Goal: Information Seeking & Learning: Check status

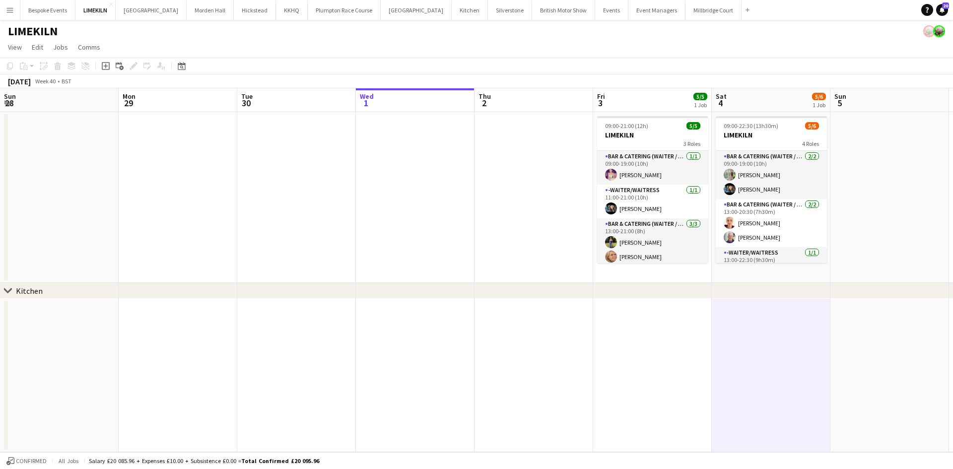
scroll to position [52, 0]
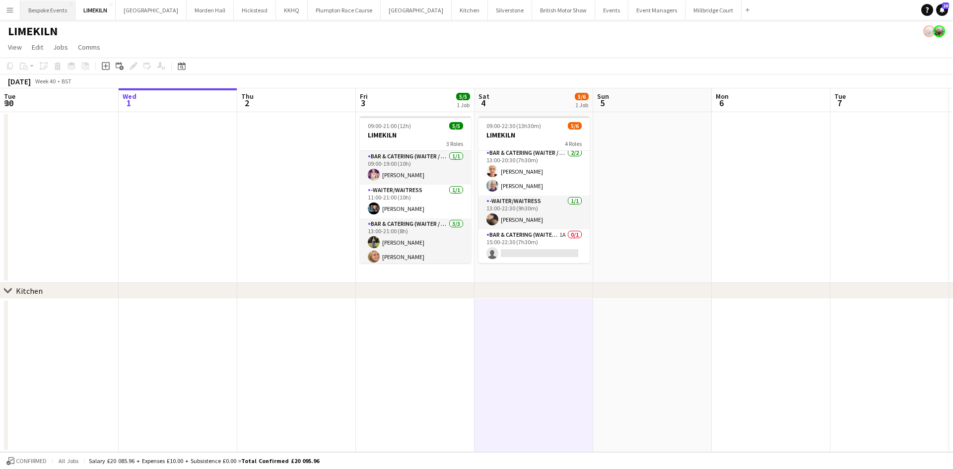
click at [41, 7] on button "Bespoke Events Close" at bounding box center [47, 9] width 55 height 19
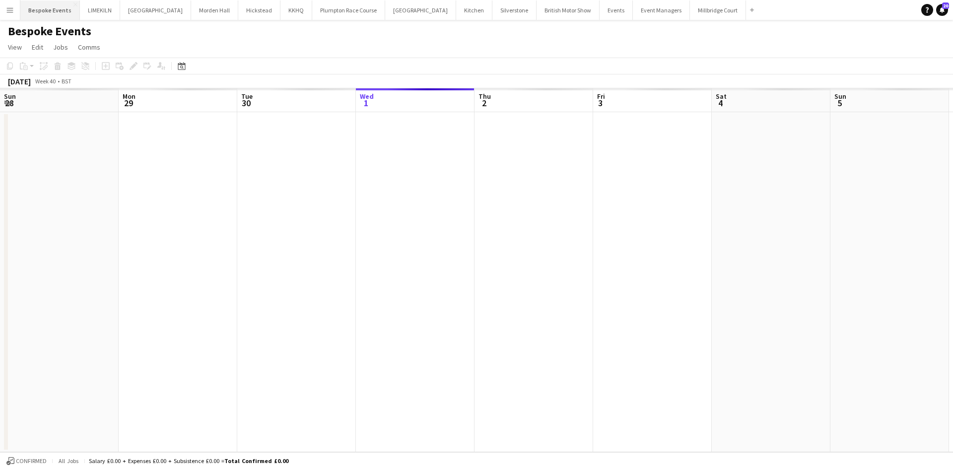
scroll to position [0, 237]
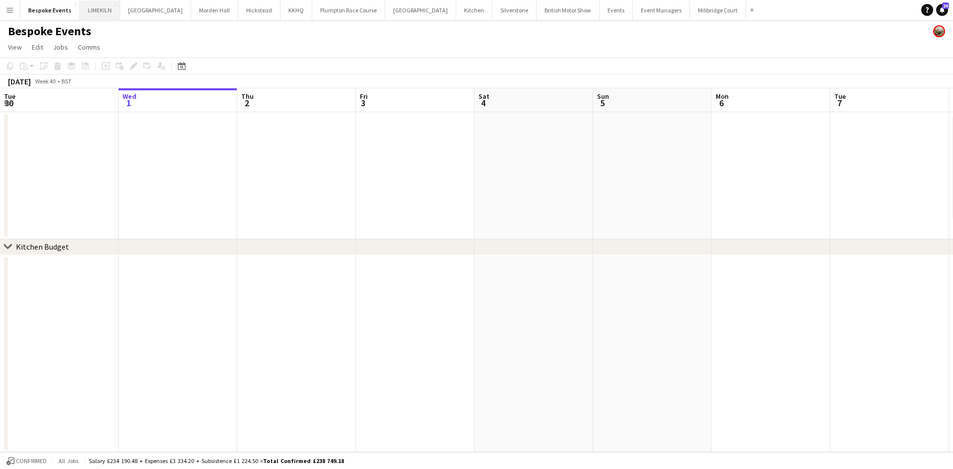
click at [103, 10] on button "LIMEKILN Close" at bounding box center [100, 9] width 40 height 19
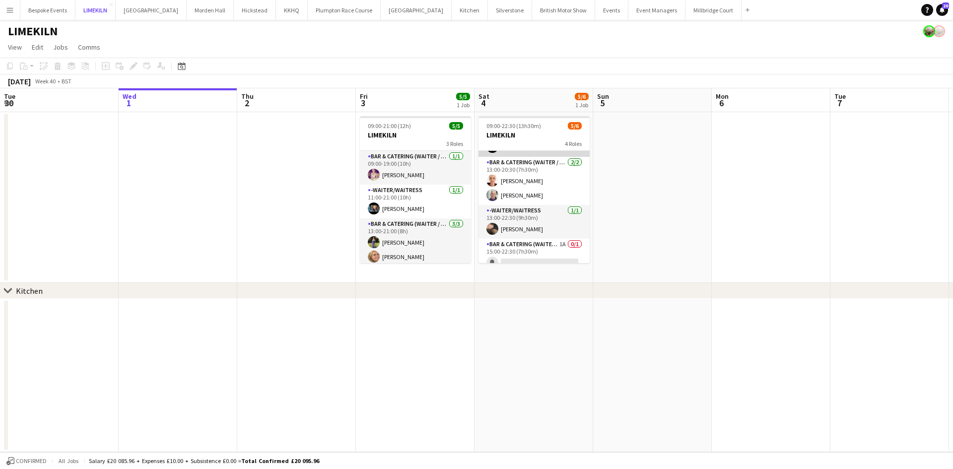
scroll to position [52, 0]
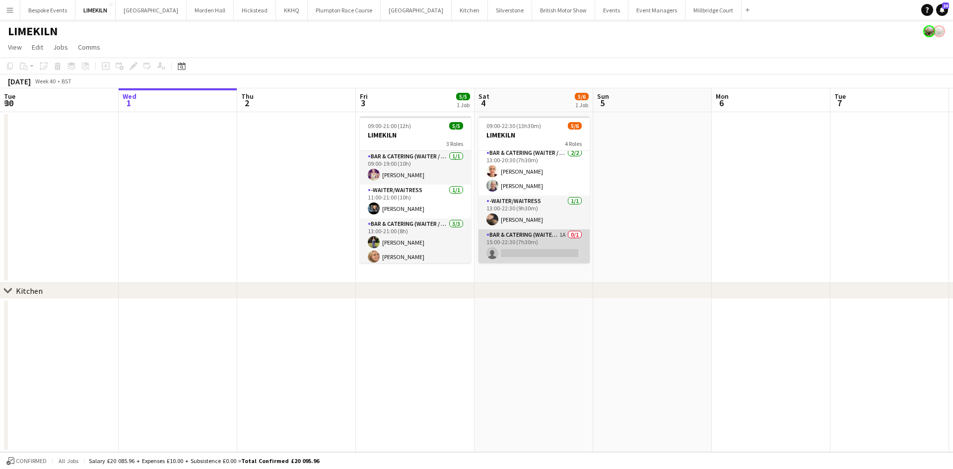
click at [530, 250] on app-card-role "Bar & Catering (Waiter / waitress) 1A 0/1 15:00-22:30 (7h30m) single-neutral-ac…" at bounding box center [533, 246] width 111 height 34
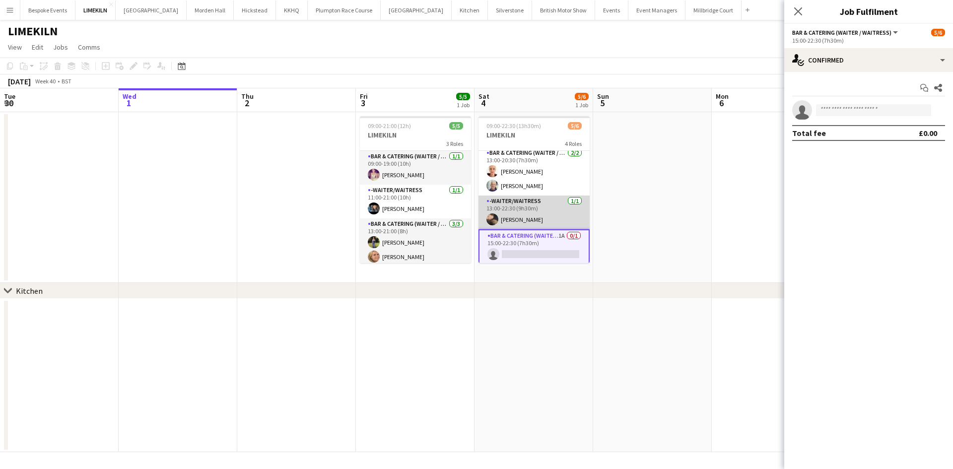
scroll to position [0, 0]
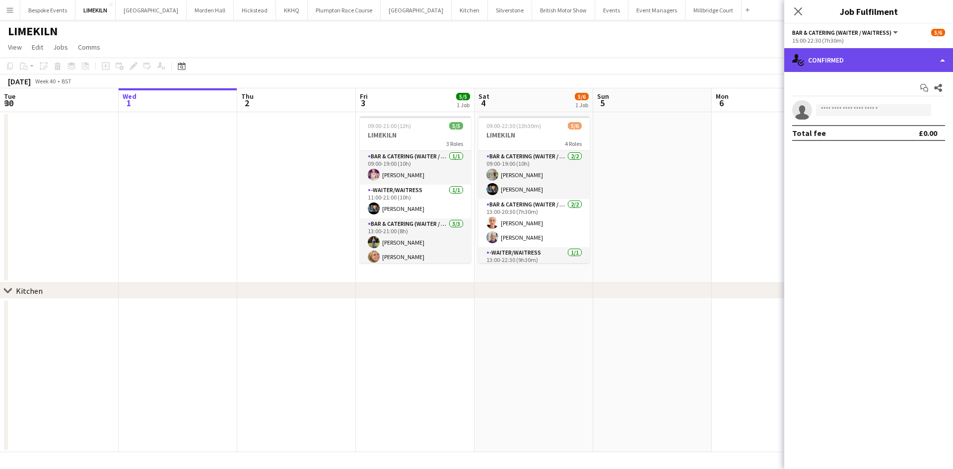
click at [882, 54] on div "single-neutral-actions-check-2 Confirmed" at bounding box center [868, 60] width 169 height 24
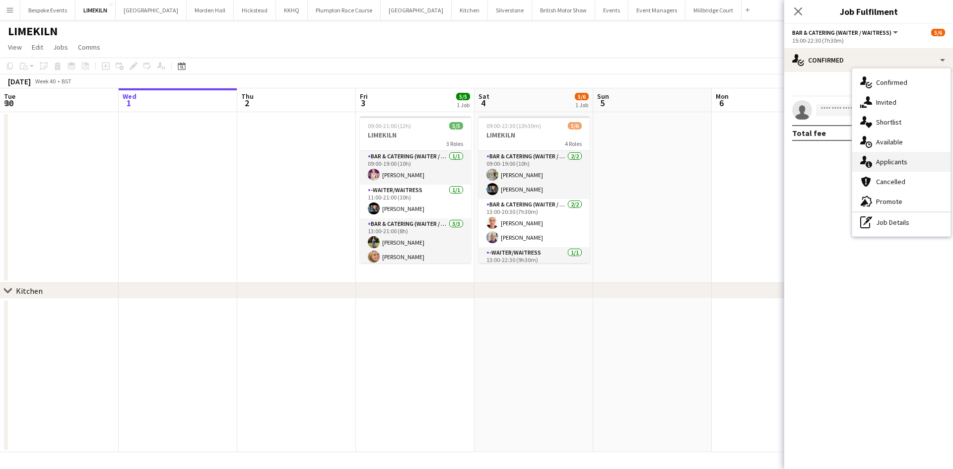
click at [909, 153] on div "single-neutral-actions-information Applicants" at bounding box center [901, 162] width 98 height 20
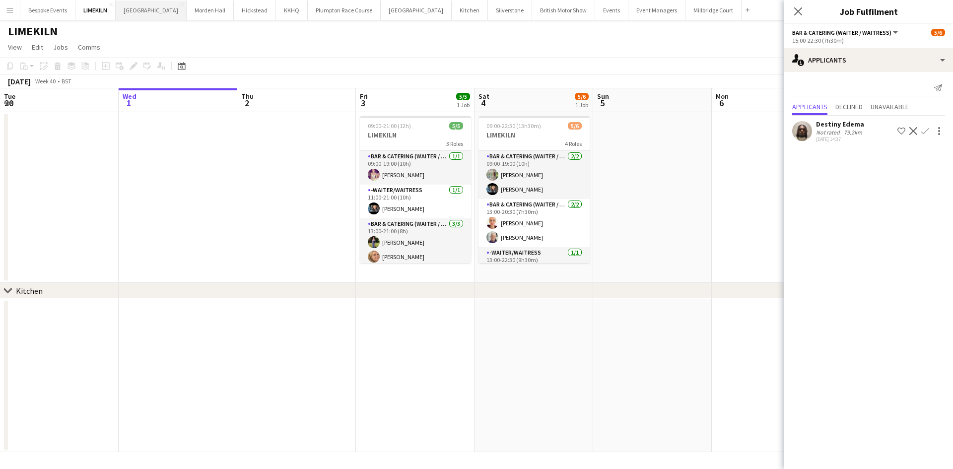
click at [142, 12] on button "[GEOGRAPHIC_DATA] Close" at bounding box center [151, 9] width 71 height 19
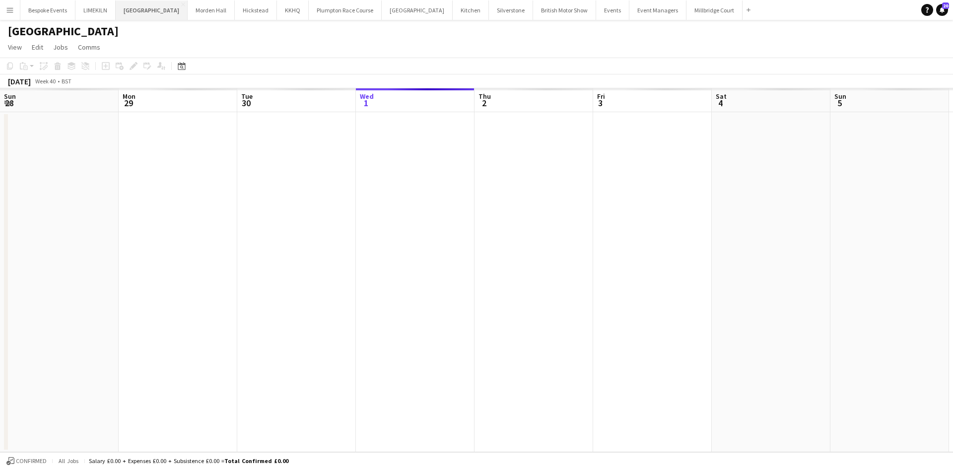
scroll to position [0, 237]
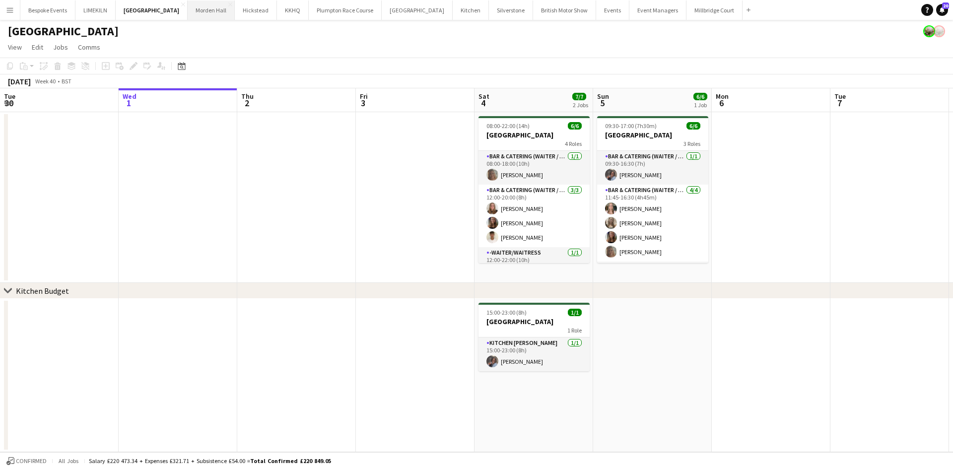
click at [192, 8] on button "[GEOGRAPHIC_DATA] Close" at bounding box center [211, 9] width 47 height 19
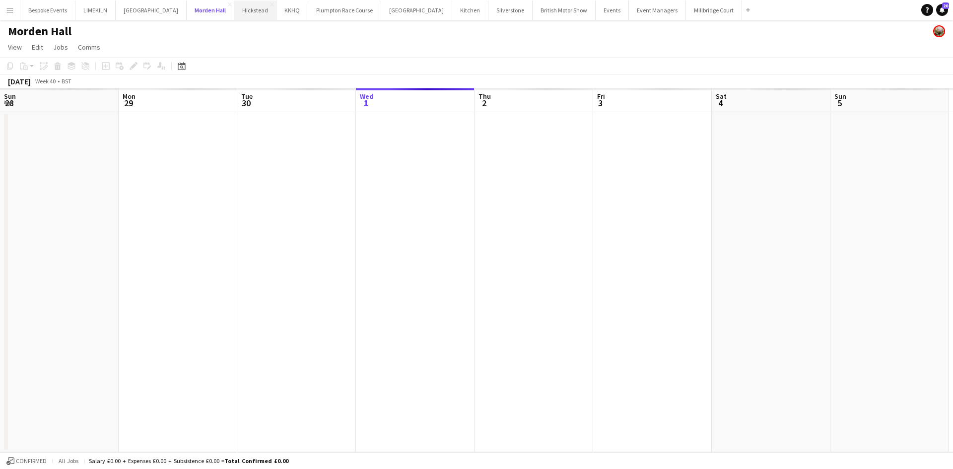
scroll to position [0, 237]
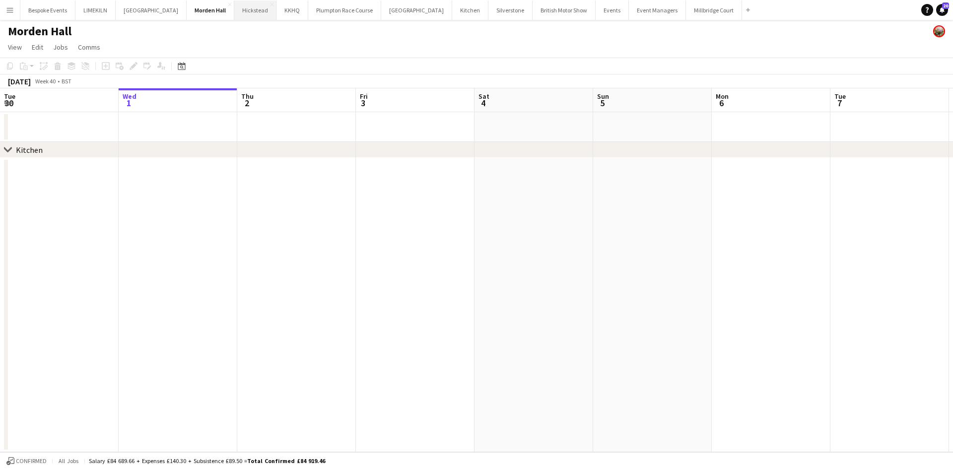
click at [239, 15] on button "Hickstead Close" at bounding box center [255, 9] width 42 height 19
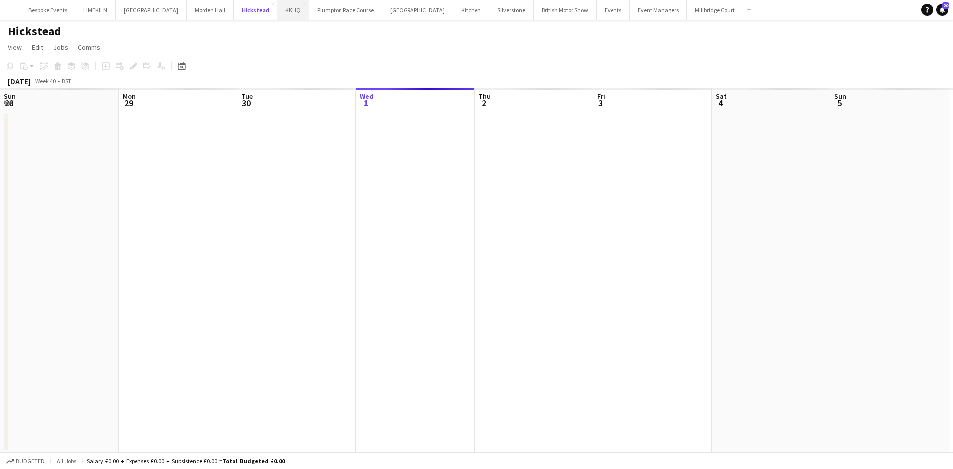
scroll to position [0, 237]
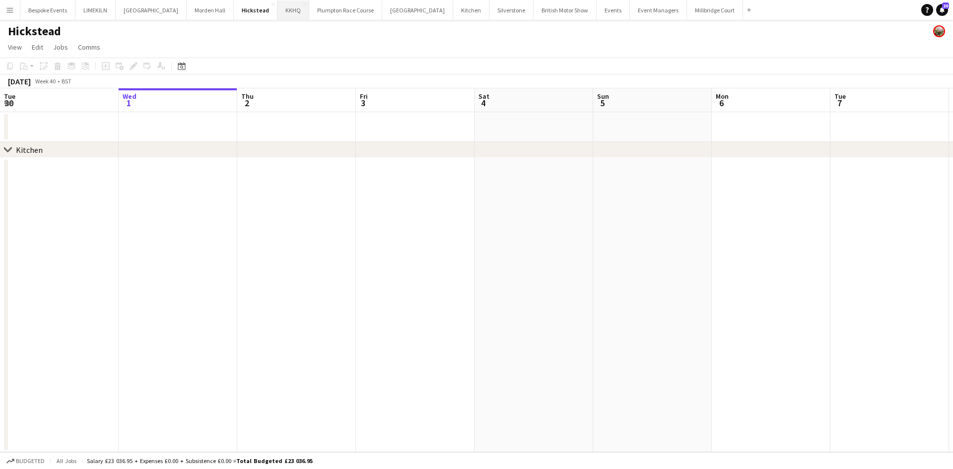
click at [277, 9] on button "KKHQ Close" at bounding box center [293, 9] width 32 height 19
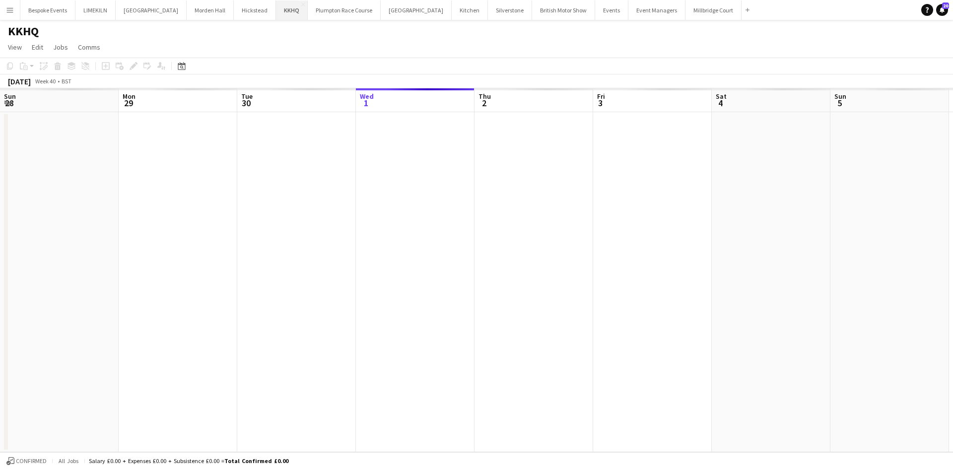
scroll to position [0, 237]
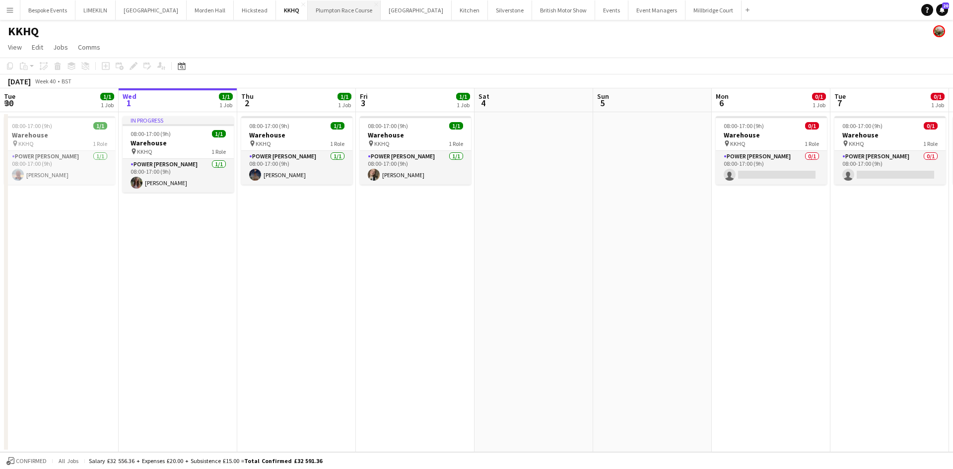
click at [316, 9] on button "Plumpton Race Course Close" at bounding box center [344, 9] width 73 height 19
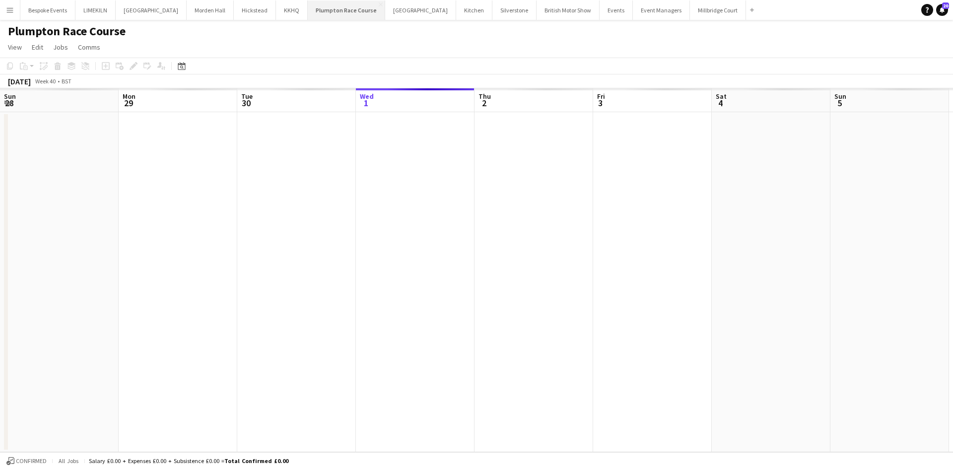
scroll to position [0, 237]
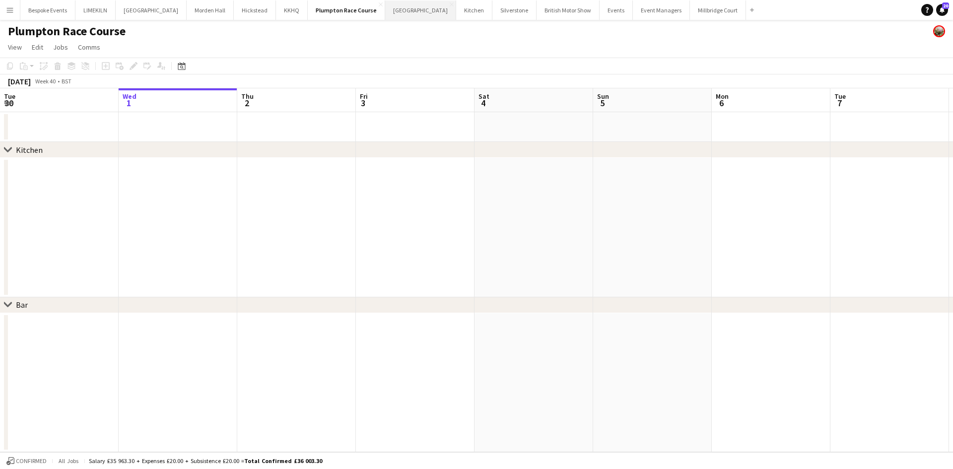
click at [385, 8] on button "[GEOGRAPHIC_DATA] Close" at bounding box center [420, 9] width 71 height 19
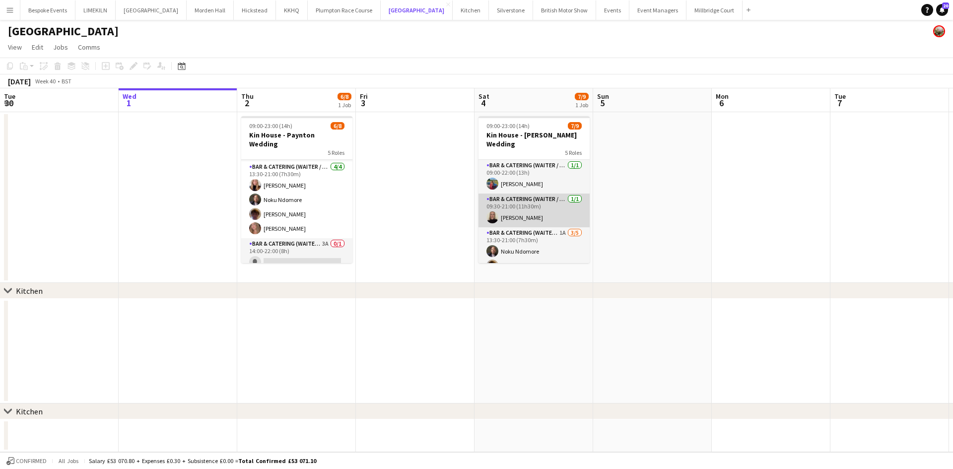
scroll to position [114, 0]
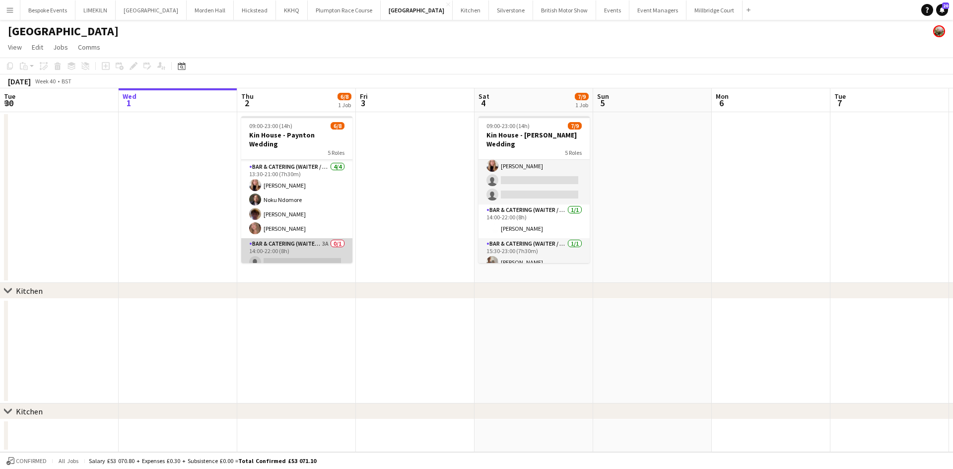
click at [291, 243] on app-card-role "Bar & Catering (Waiter / waitress) 3A 0/1 14:00-22:00 (8h) single-neutral-actio…" at bounding box center [296, 255] width 111 height 34
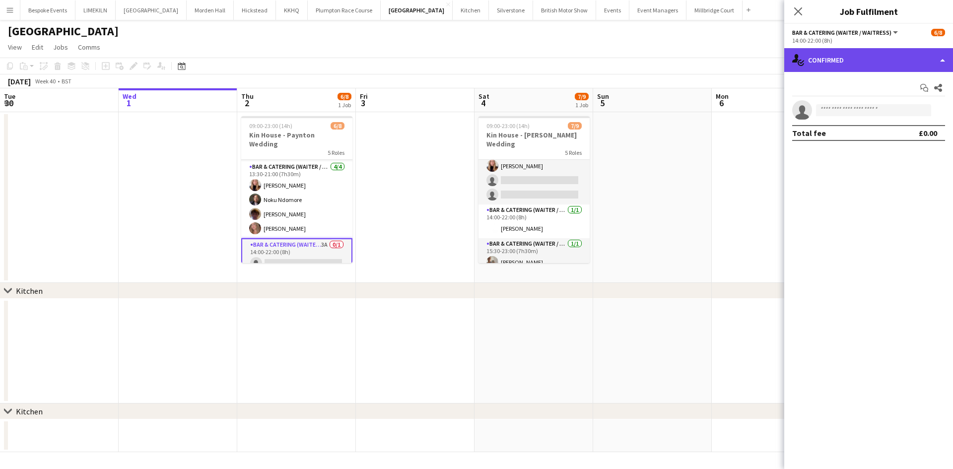
click at [828, 55] on div "single-neutral-actions-check-2 Confirmed" at bounding box center [868, 60] width 169 height 24
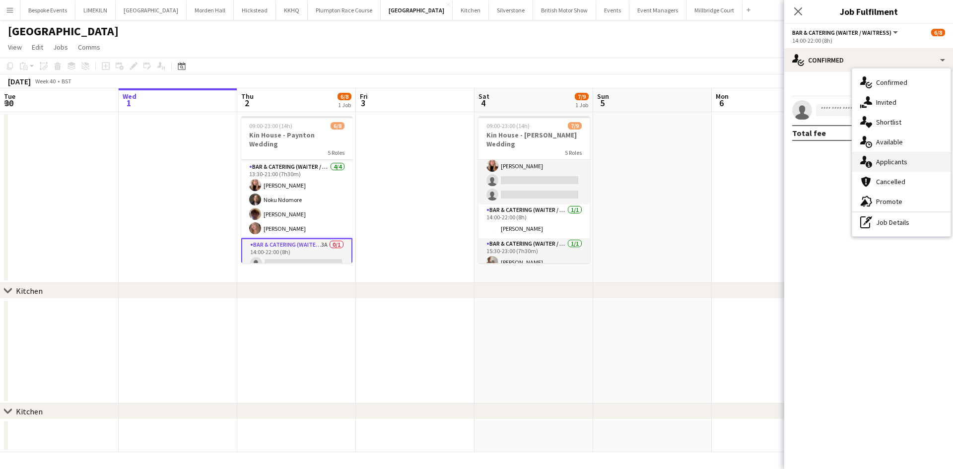
click at [907, 169] on div "single-neutral-actions-information Applicants" at bounding box center [901, 162] width 98 height 20
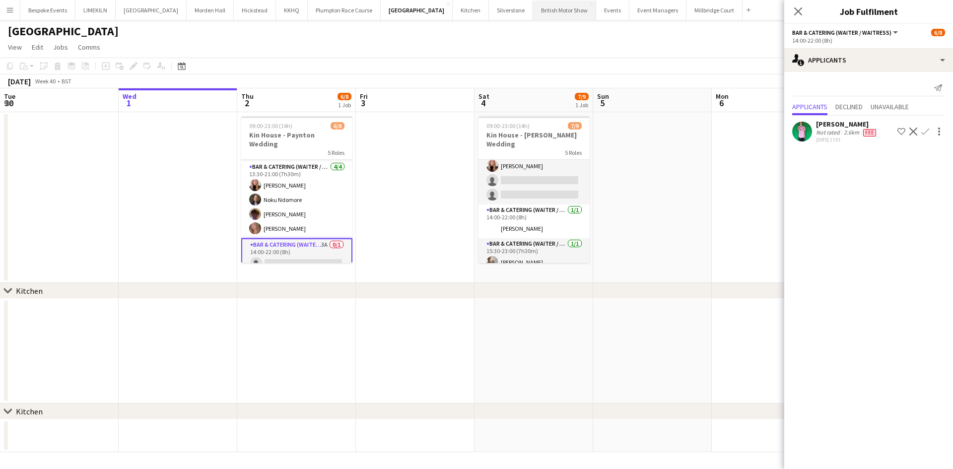
click at [533, 14] on button "British Motor Show Close" at bounding box center [564, 9] width 63 height 19
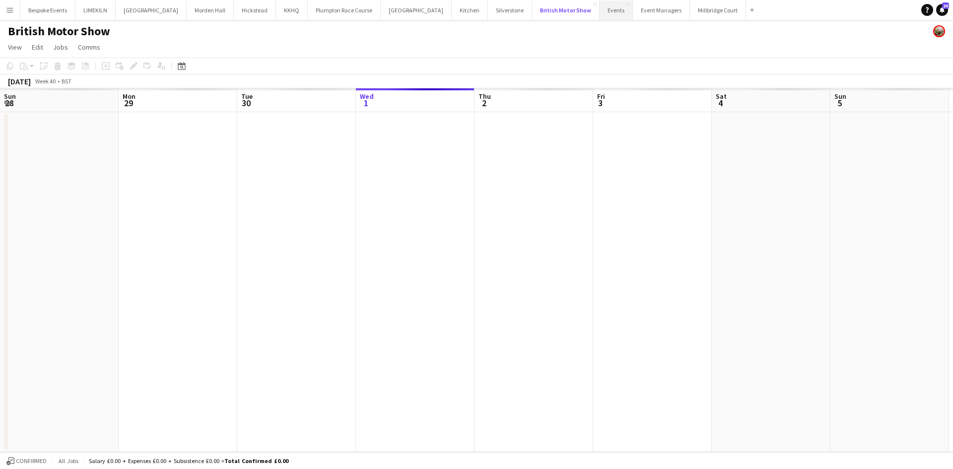
scroll to position [0, 237]
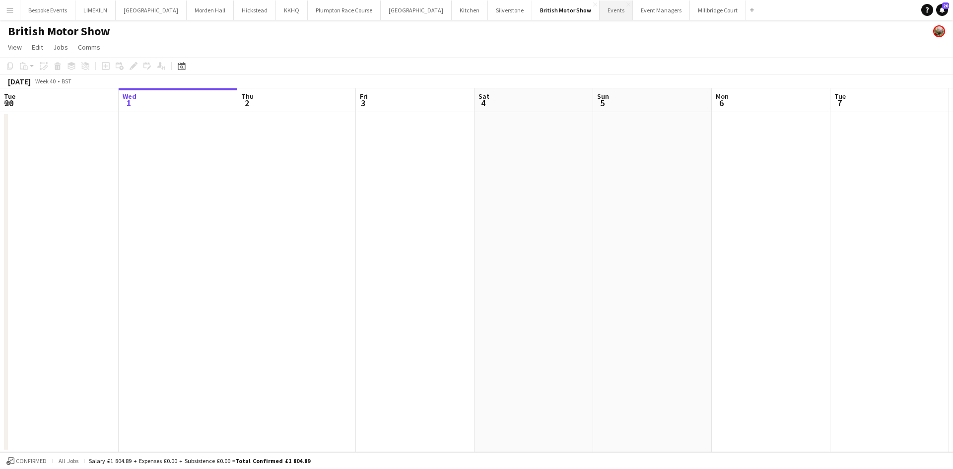
click at [599, 13] on button "Events Close" at bounding box center [615, 9] width 33 height 19
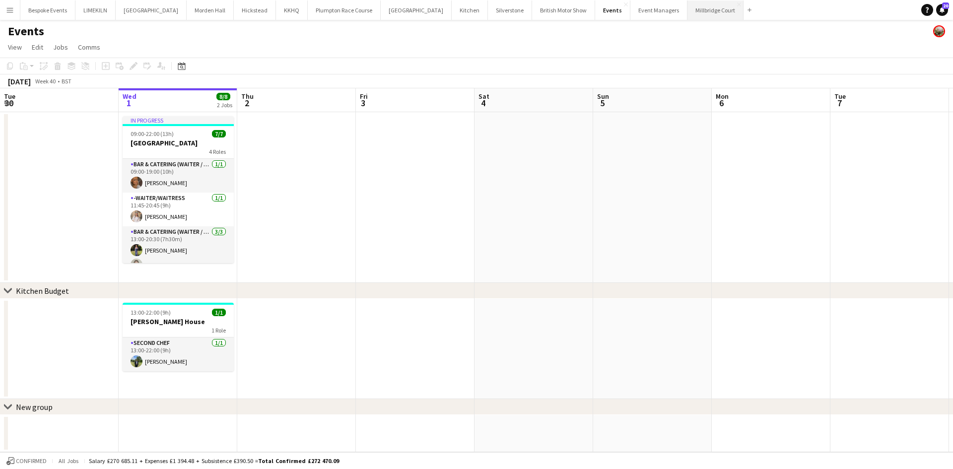
click at [687, 16] on button "[GEOGRAPHIC_DATA]" at bounding box center [715, 9] width 56 height 19
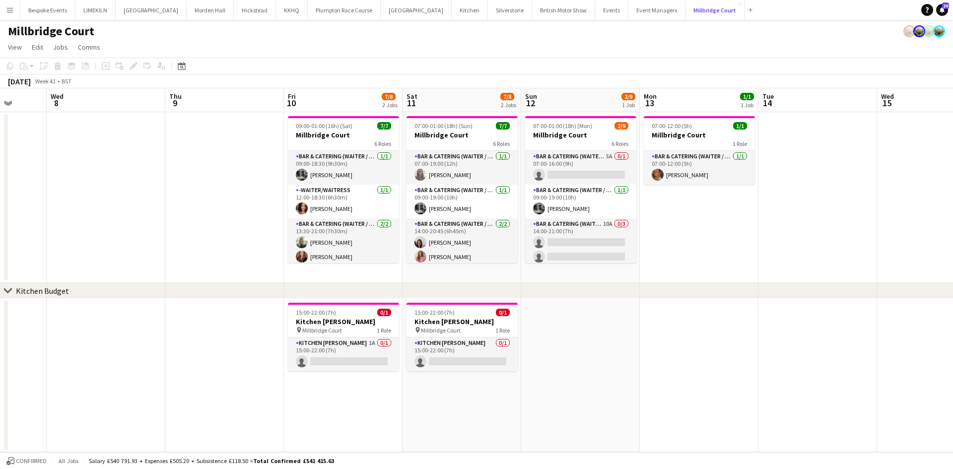
scroll to position [0, 311]
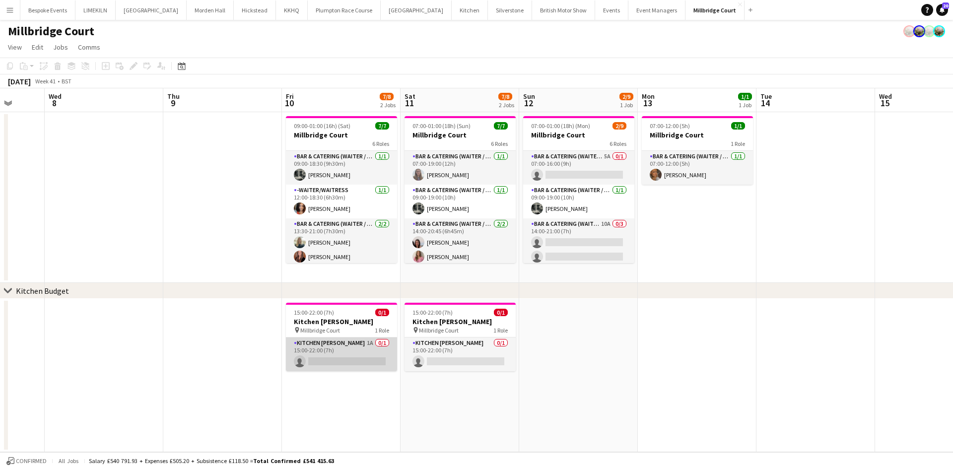
click at [354, 346] on app-card-role "Kitchen [PERSON_NAME] 1A 0/1 15:00-22:00 (7h) single-neutral-actions" at bounding box center [341, 354] width 111 height 34
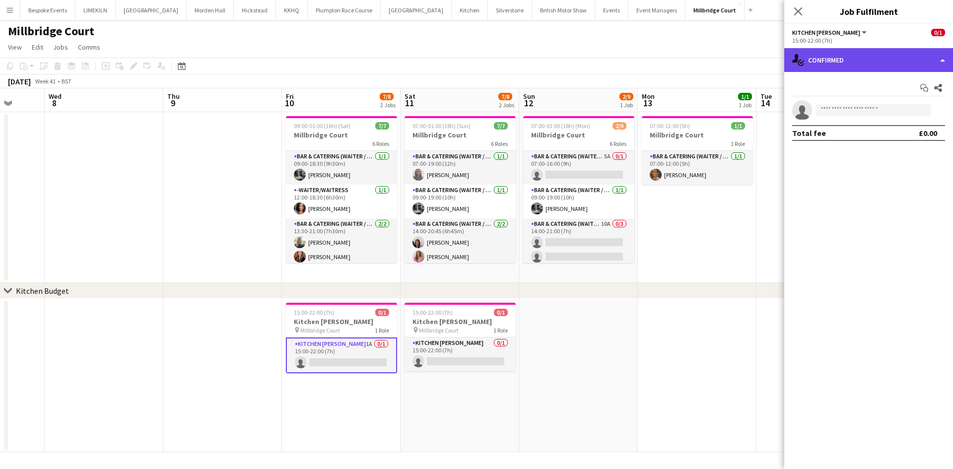
click at [887, 50] on div "single-neutral-actions-check-2 Confirmed" at bounding box center [868, 60] width 169 height 24
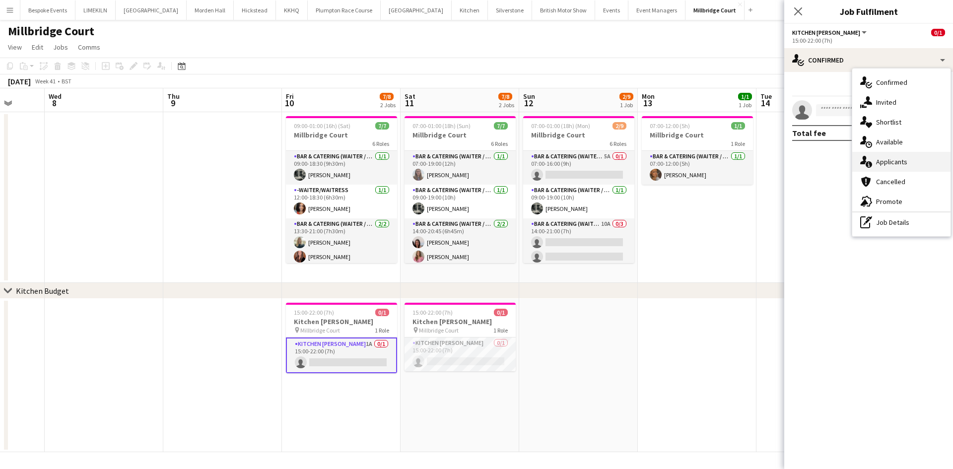
click at [914, 160] on div "single-neutral-actions-information Applicants" at bounding box center [901, 162] width 98 height 20
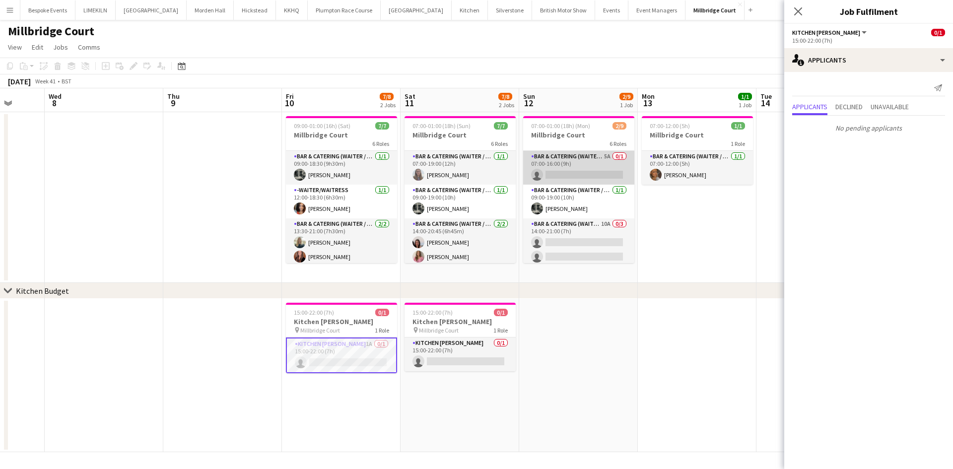
click at [580, 168] on app-card-role "Bar & Catering (Waiter / waitress) 5A 0/1 07:00-16:00 (9h) single-neutral-actio…" at bounding box center [578, 168] width 111 height 34
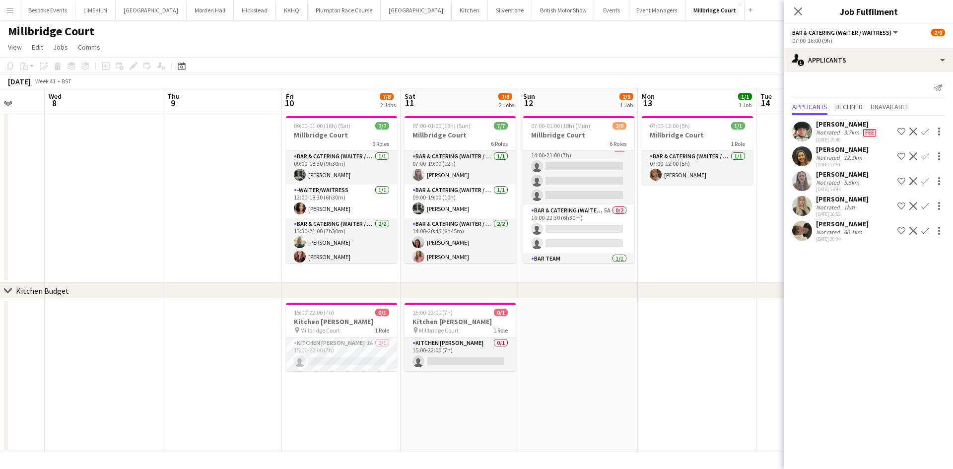
scroll to position [78, 0]
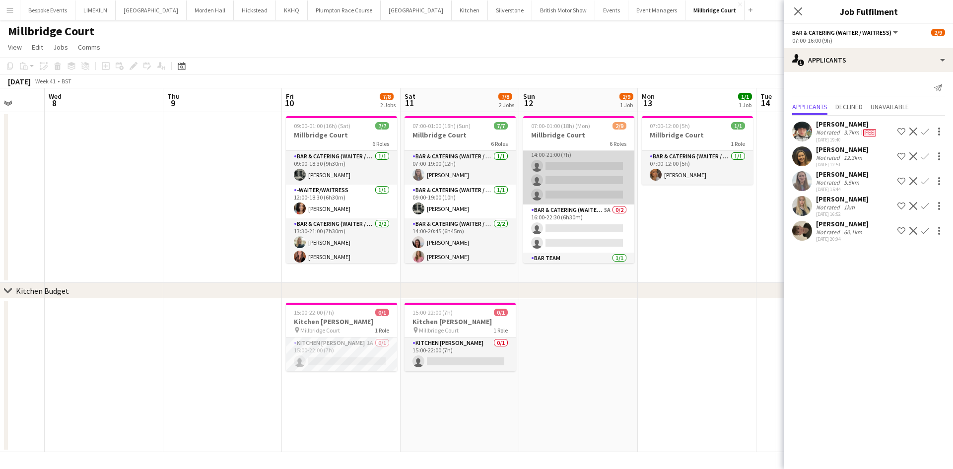
click at [586, 185] on app-card-role "Bar & Catering (Waiter / waitress) 10A 0/3 14:00-21:00 (7h) single-neutral-acti…" at bounding box center [578, 173] width 111 height 63
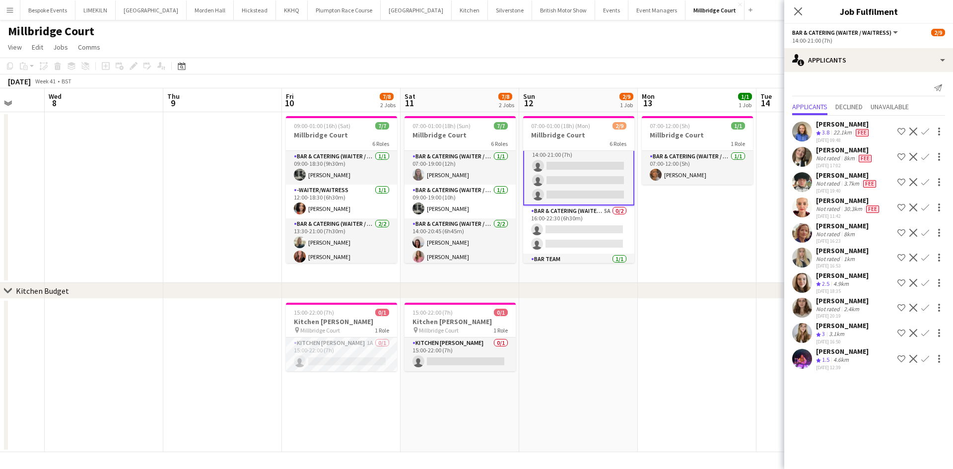
click at [510, 74] on div "[DATE] Week 41 • BST" at bounding box center [476, 81] width 953 height 14
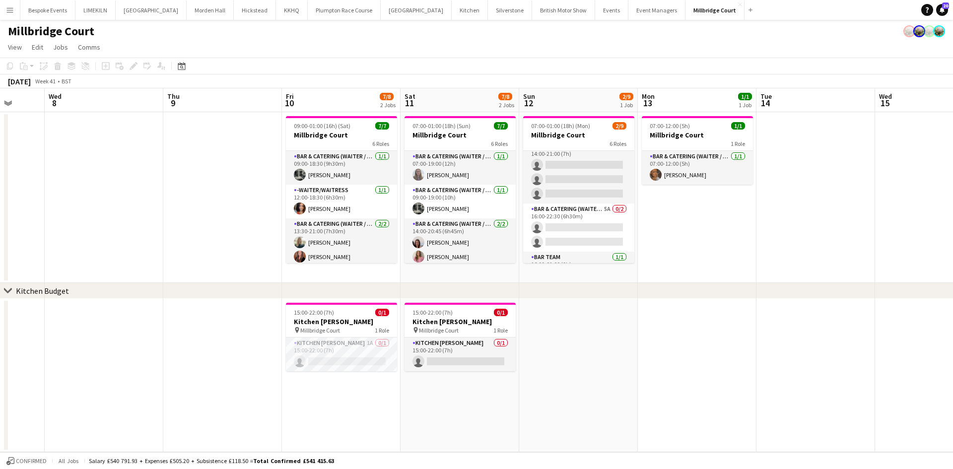
scroll to position [76, 0]
